Goal: Task Accomplishment & Management: Manage account settings

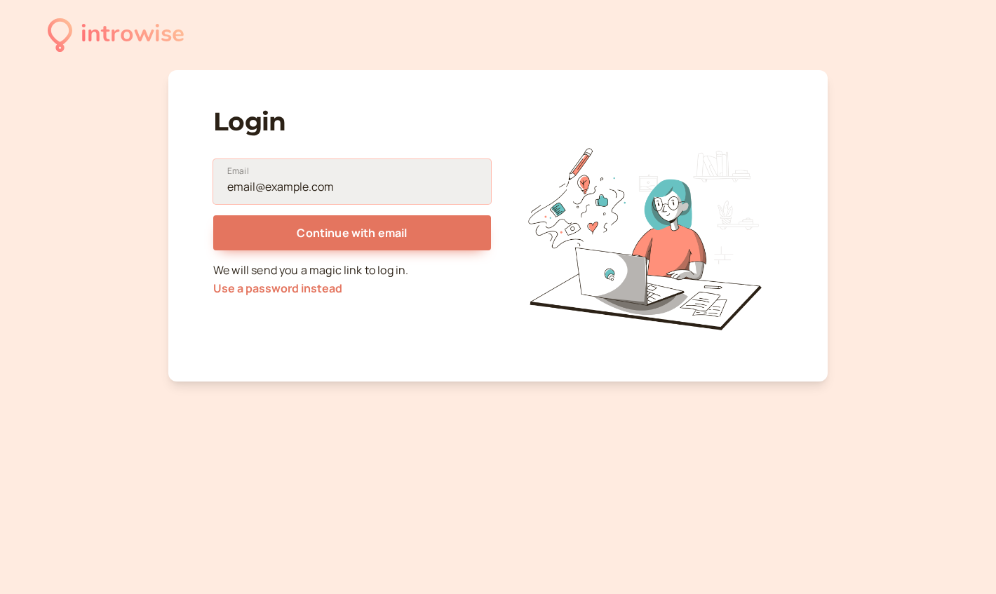
click at [333, 192] on input "Email" at bounding box center [352, 181] width 278 height 45
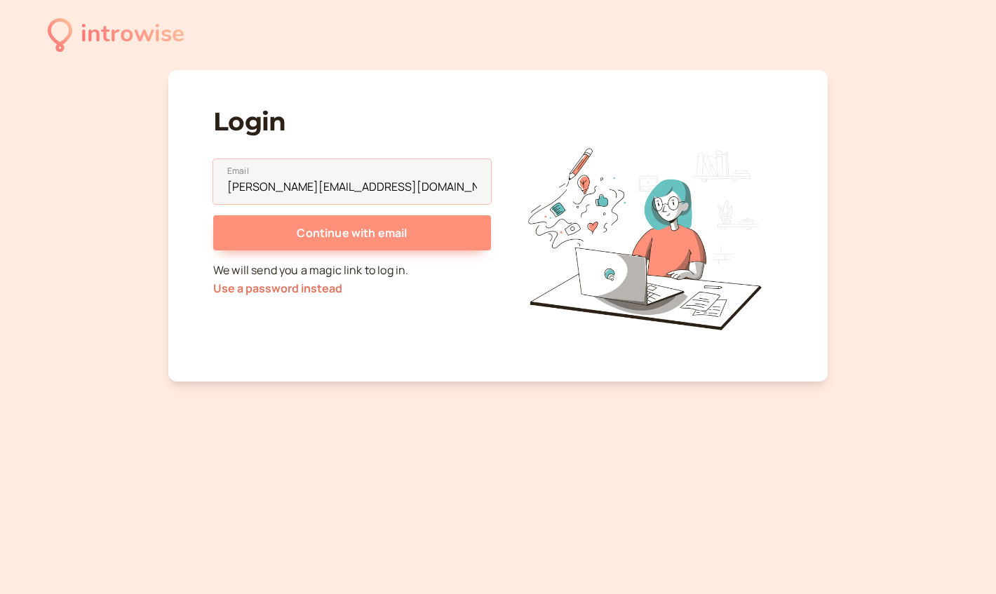
type input "[PERSON_NAME][EMAIL_ADDRESS][DOMAIN_NAME]"
click at [366, 227] on span "Continue with email" at bounding box center [352, 232] width 110 height 15
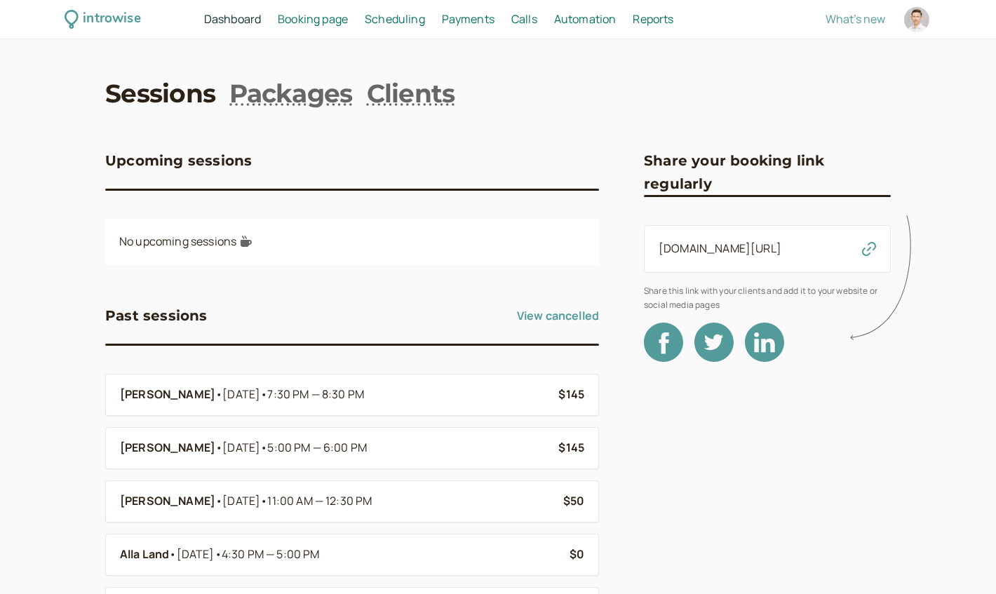
click at [409, 17] on span "Scheduling" at bounding box center [395, 18] width 60 height 15
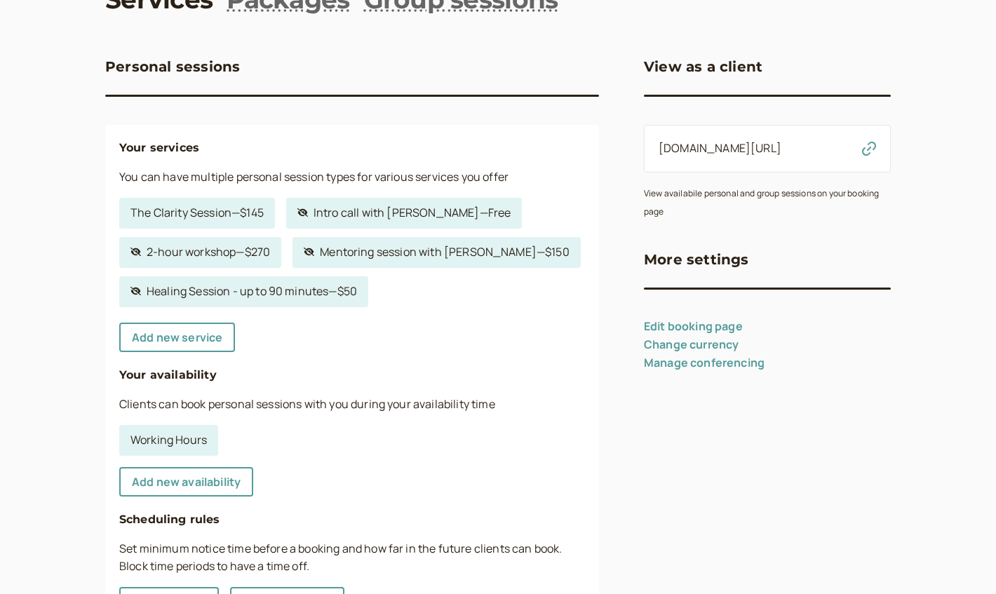
scroll to position [95, 0]
click at [169, 435] on link "Working Hours" at bounding box center [168, 439] width 99 height 31
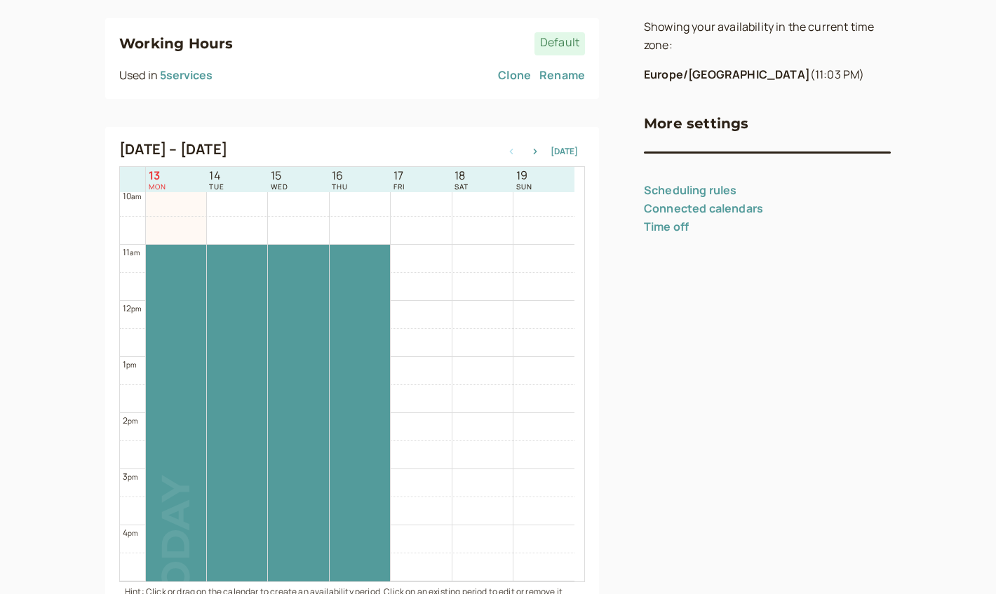
scroll to position [567, 0]
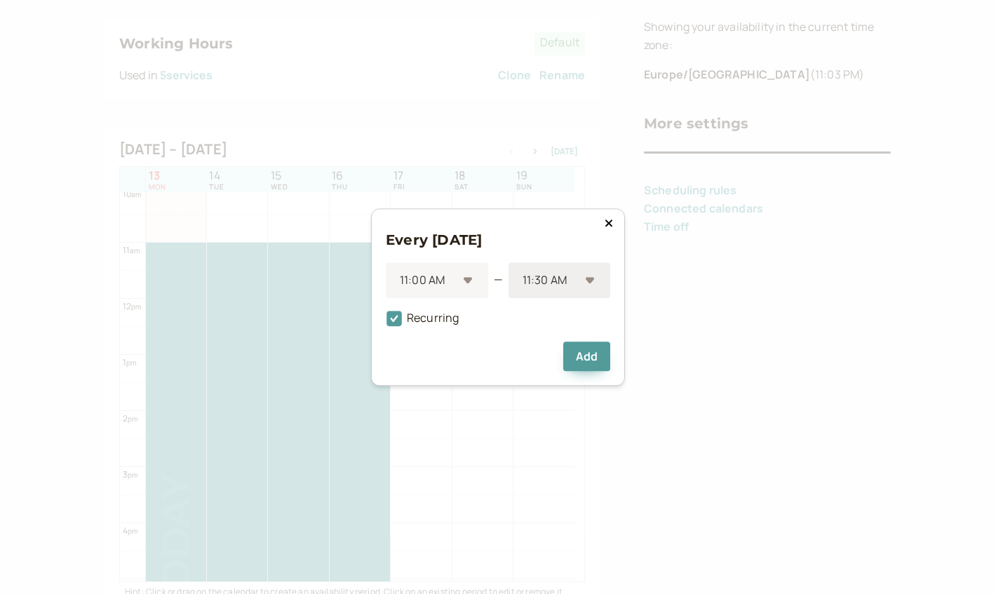
click at [595, 280] on div "11:30 AM" at bounding box center [560, 280] width 102 height 36
click at [546, 324] on div "9:00 PM" at bounding box center [560, 338] width 102 height 29
click at [586, 359] on button "Add" at bounding box center [586, 356] width 47 height 29
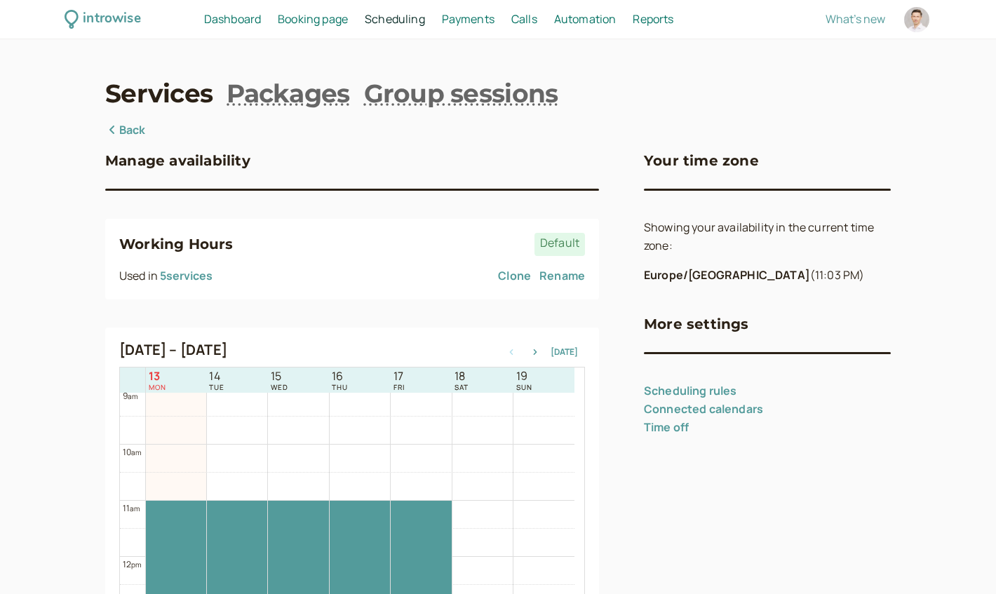
scroll to position [0, 0]
click at [130, 130] on link "Back" at bounding box center [125, 130] width 41 height 18
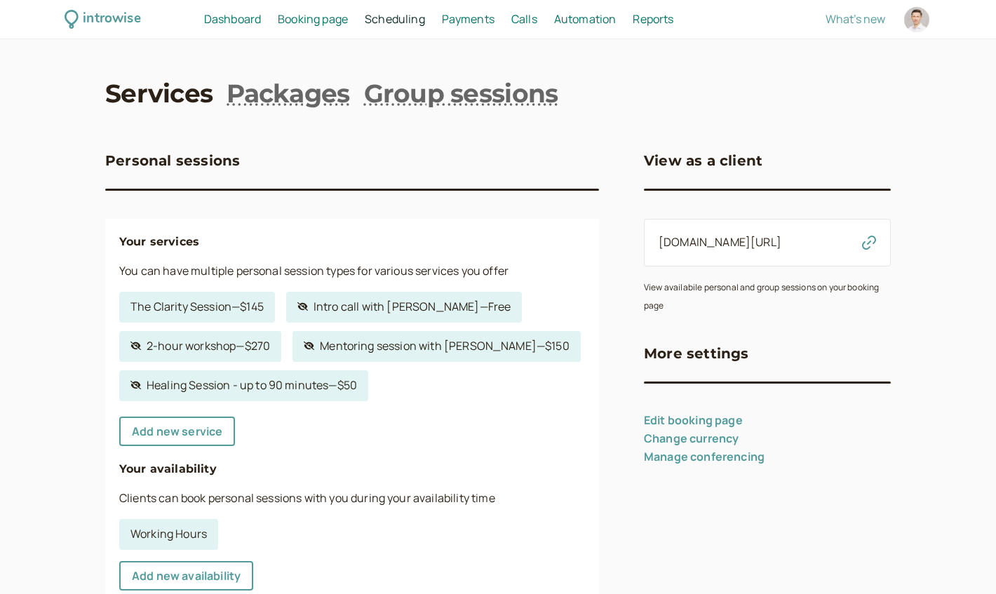
click at [664, 17] on span "Reports" at bounding box center [653, 18] width 41 height 15
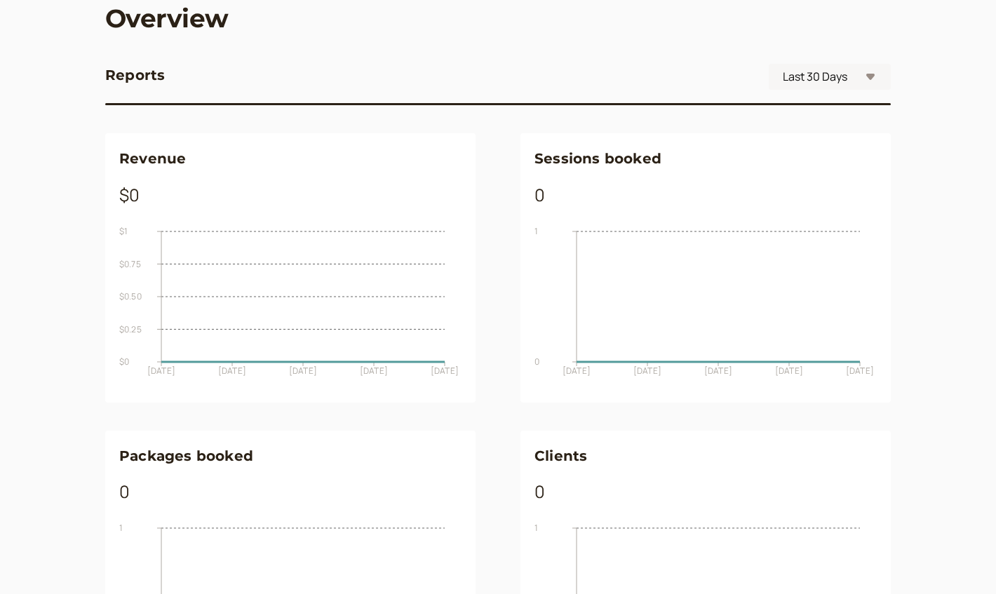
scroll to position [75, 0]
select select "yearToDate"
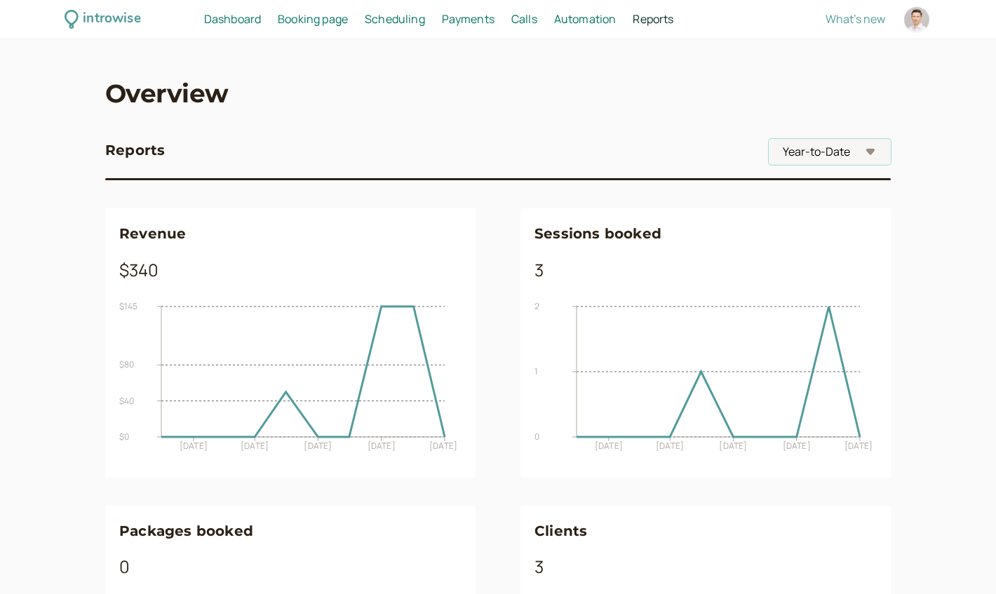
scroll to position [0, 0]
click at [473, 23] on span "Payments" at bounding box center [468, 18] width 53 height 15
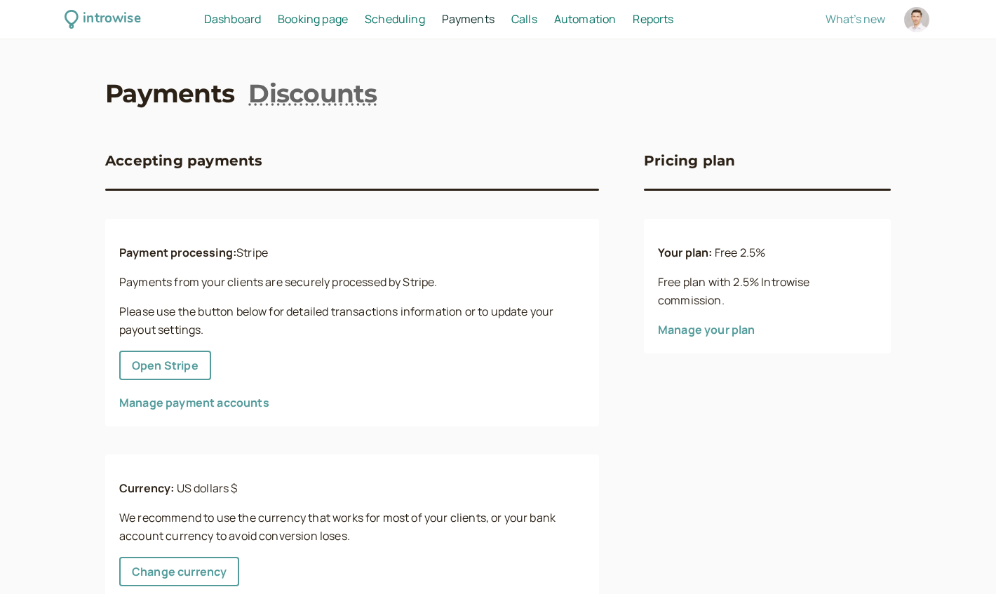
click at [324, 22] on span "Booking page" at bounding box center [313, 18] width 70 height 15
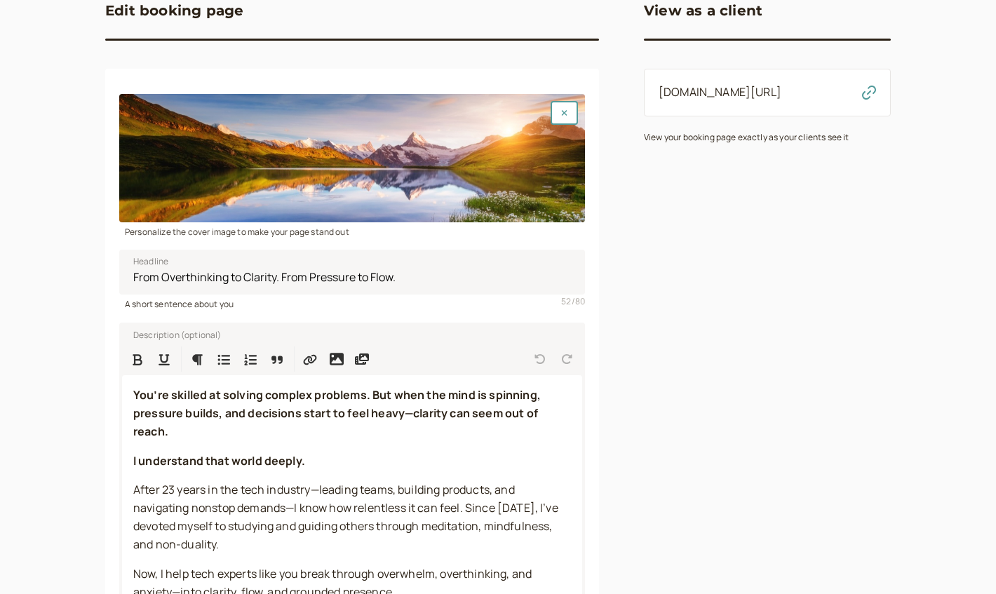
scroll to position [143, 0]
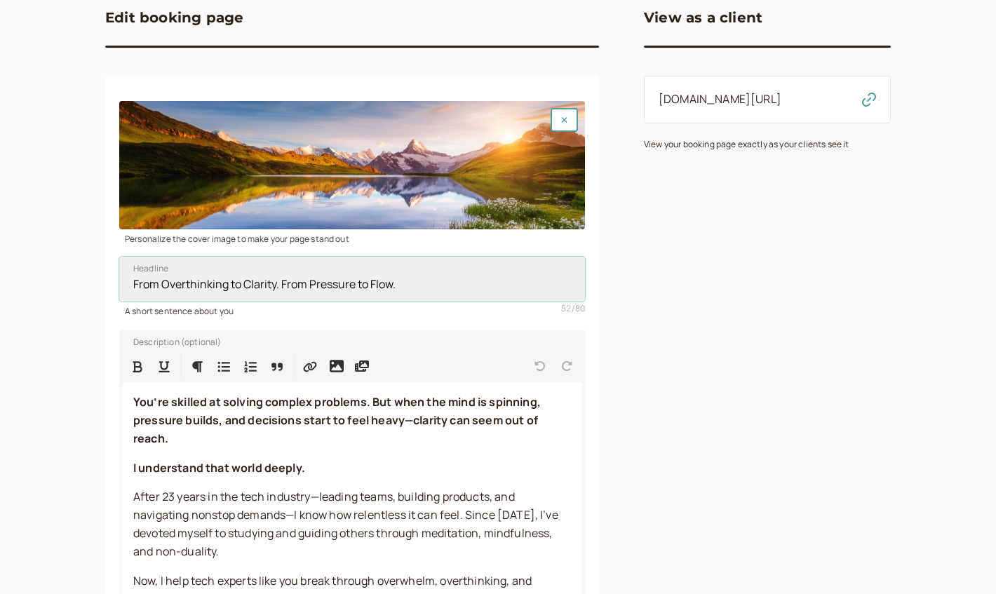
click at [330, 284] on input "From Overthinking to Clarity. From Pressure to Flow." at bounding box center [352, 279] width 466 height 45
type input "From Overthinking to Clarity. From Overwhelm to Presence."
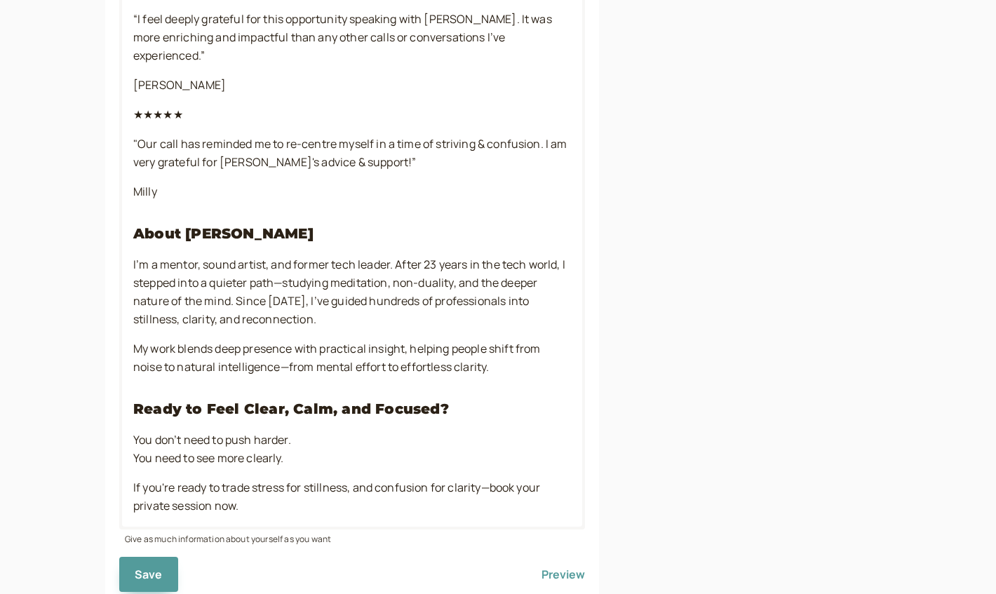
scroll to position [1454, 0]
click at [152, 568] on span "Save" at bounding box center [149, 575] width 28 height 15
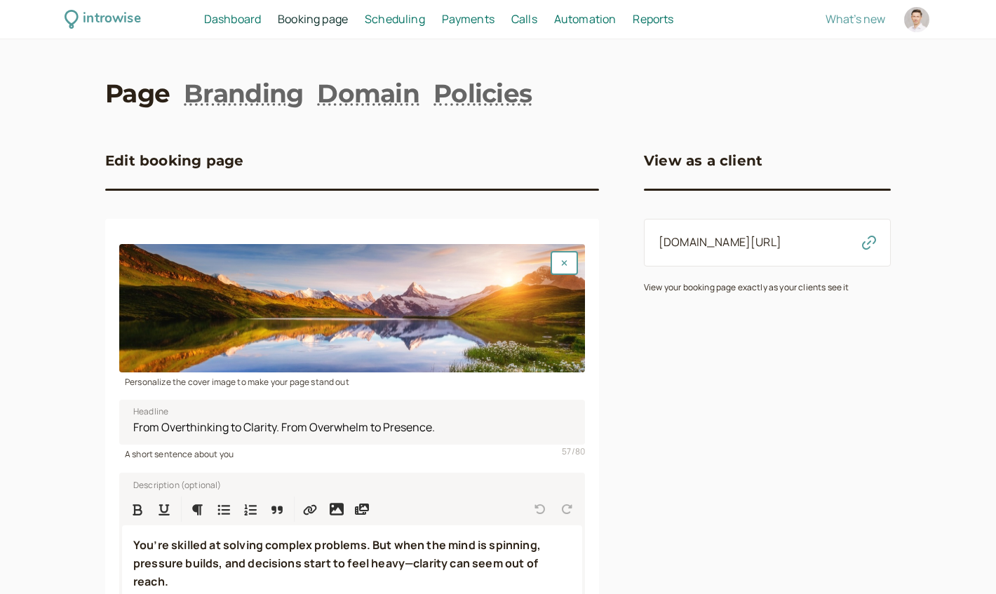
scroll to position [0, 0]
click at [916, 17] on div at bounding box center [916, 19] width 25 height 25
select select "Europe/[GEOGRAPHIC_DATA]"
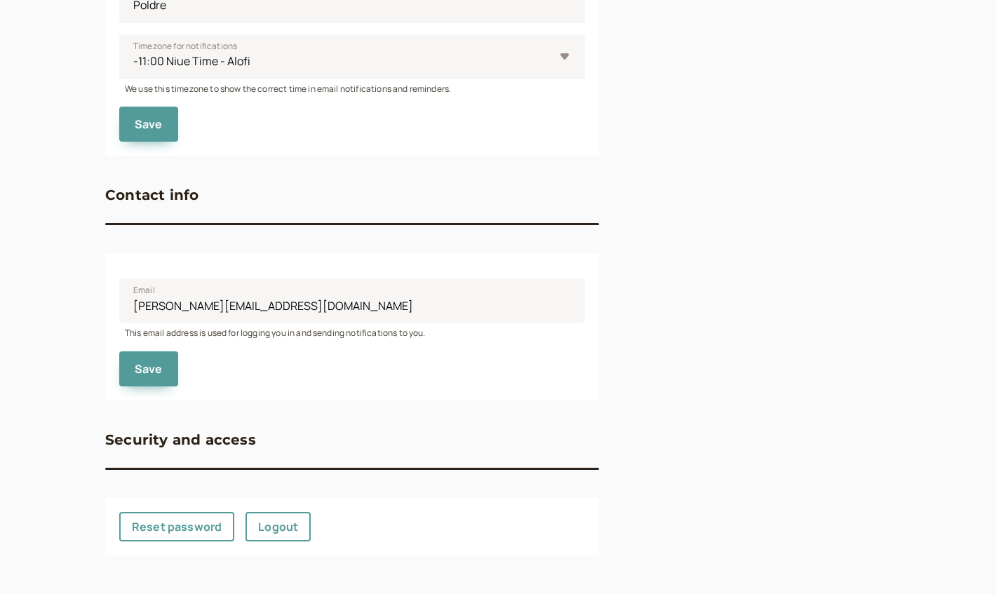
scroll to position [546, 0]
click at [283, 524] on link "Logout" at bounding box center [278, 527] width 65 height 29
